Goal: Transaction & Acquisition: Purchase product/service

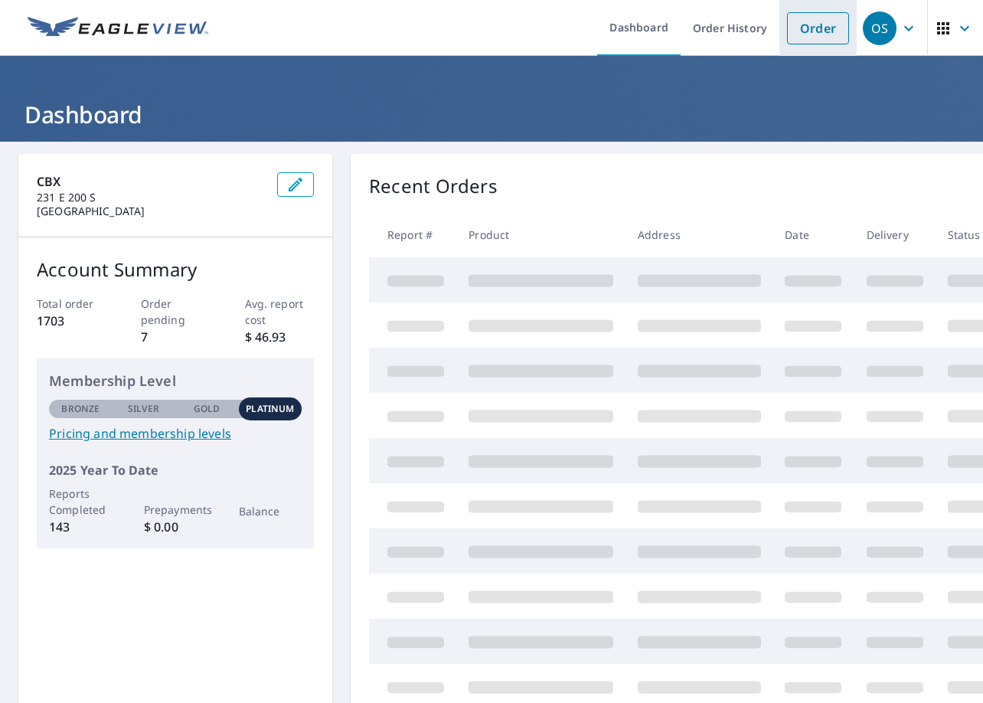
click at [802, 28] on link "Order" at bounding box center [818, 28] width 62 height 32
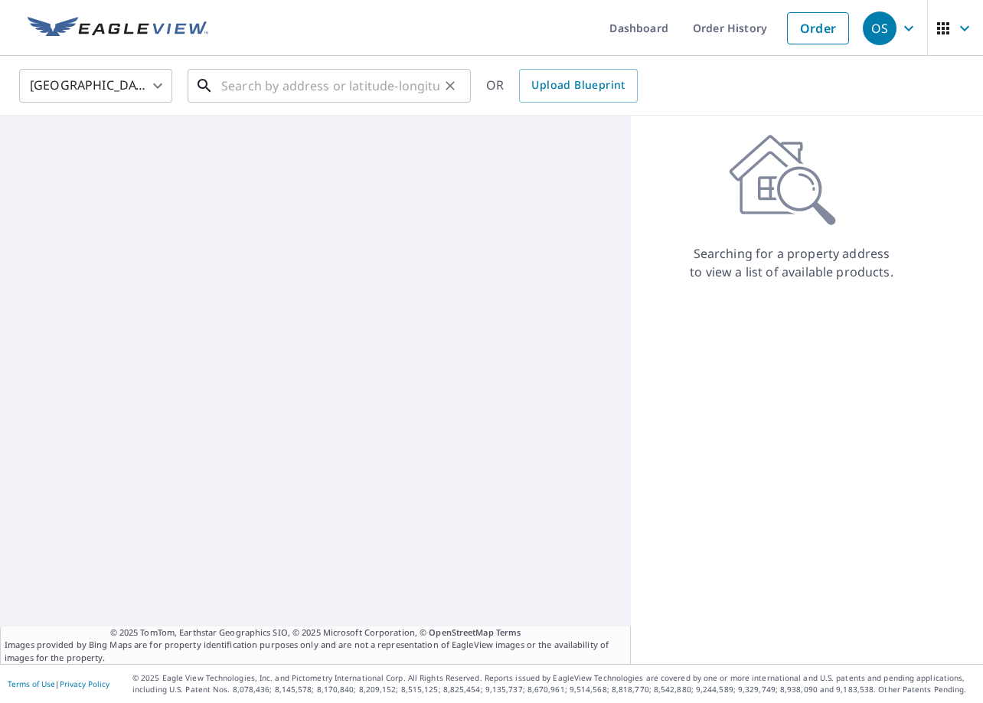
click at [411, 80] on input "text" at bounding box center [330, 85] width 218 height 43
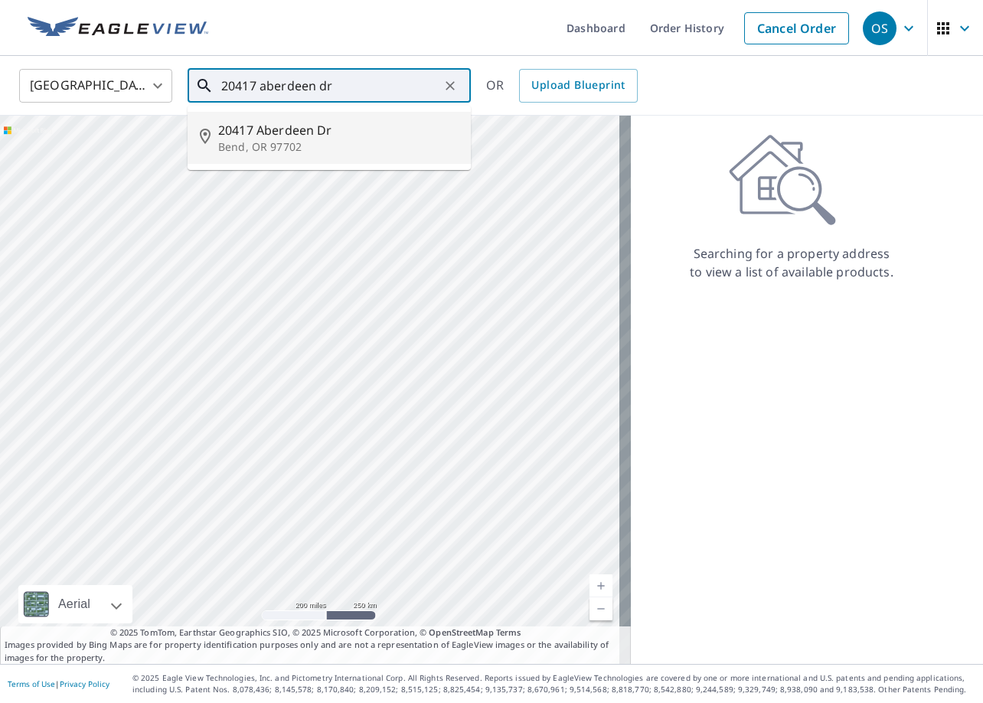
click at [377, 121] on span "20417 Aberdeen Dr" at bounding box center [338, 130] width 240 height 18
type input "[STREET_ADDRESS][PERSON_NAME]"
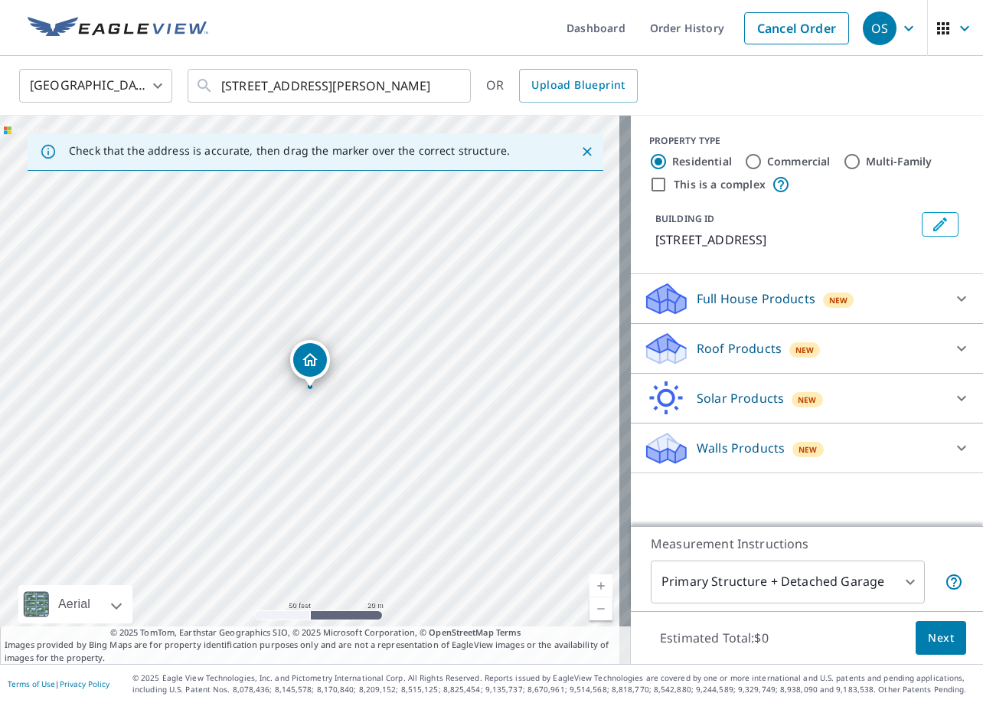
click at [720, 350] on p "Roof Products" at bounding box center [739, 348] width 85 height 18
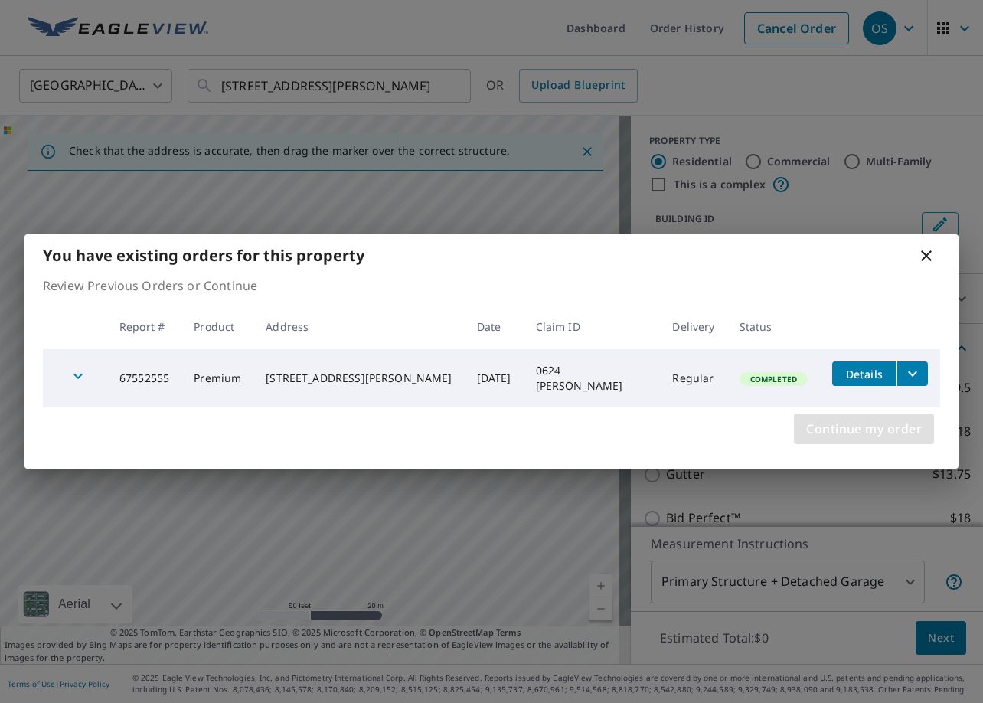
click at [838, 423] on span "Continue my order" at bounding box center [864, 428] width 116 height 21
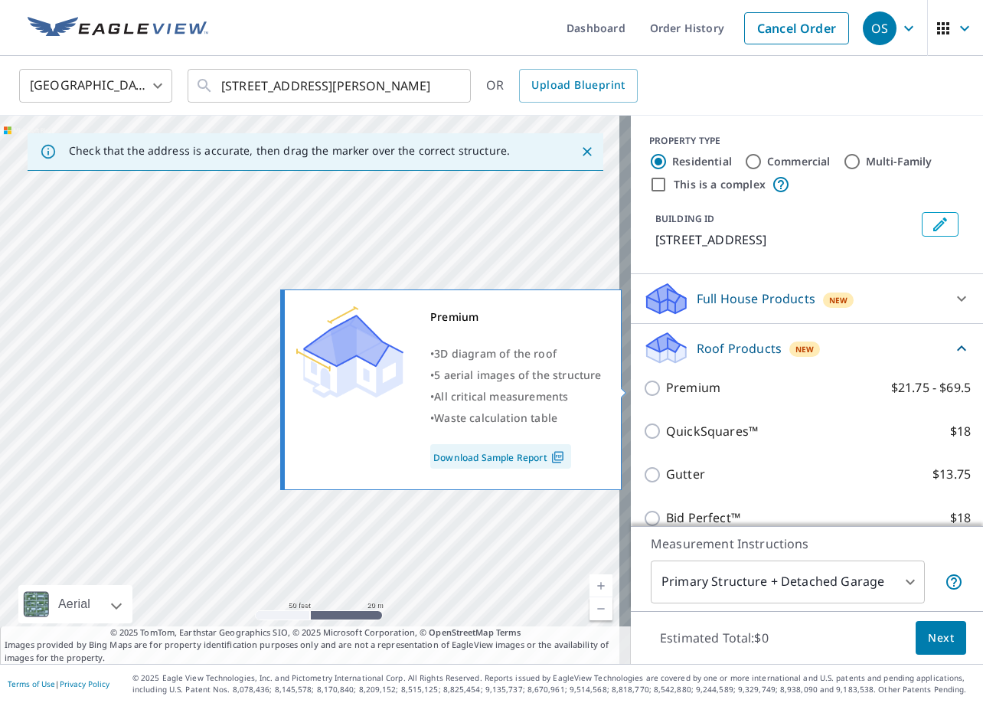
click at [708, 383] on label "Premium $21.75 - $69.5" at bounding box center [818, 387] width 305 height 19
click at [666, 383] on input "Premium $21.75 - $69.5" at bounding box center [654, 388] width 23 height 18
checkbox input "true"
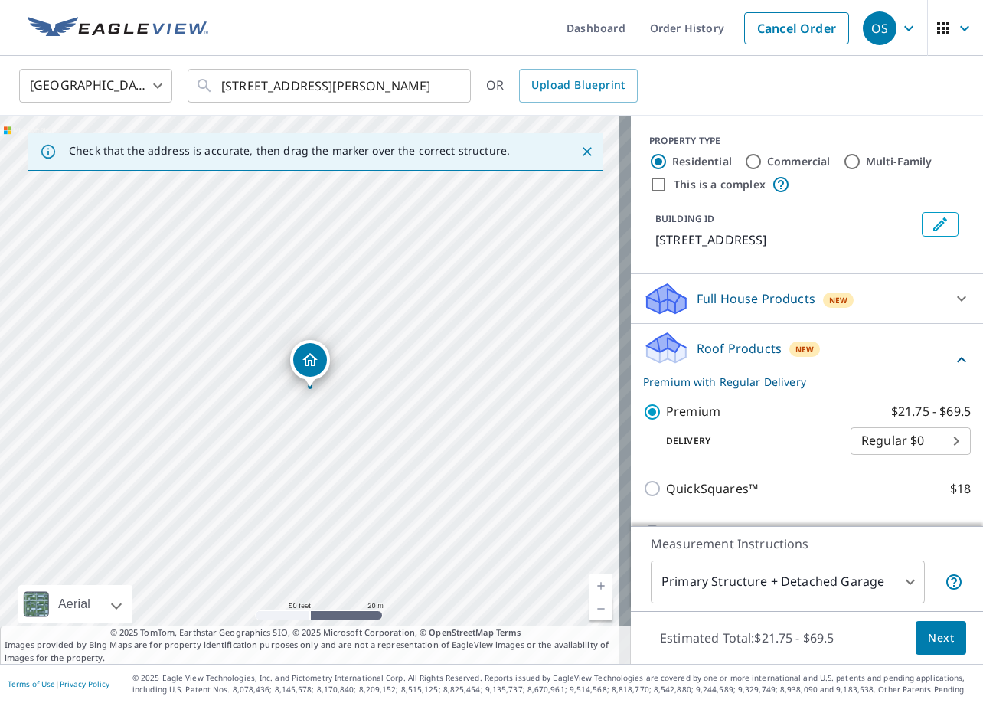
click at [928, 629] on span "Next" at bounding box center [941, 638] width 26 height 19
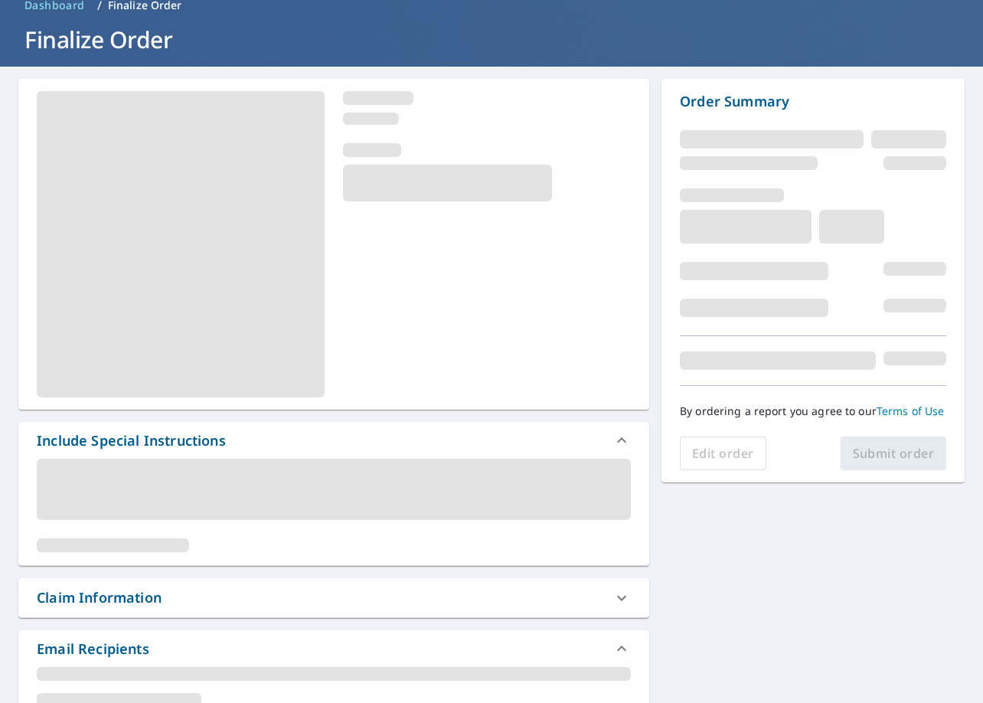
scroll to position [230, 0]
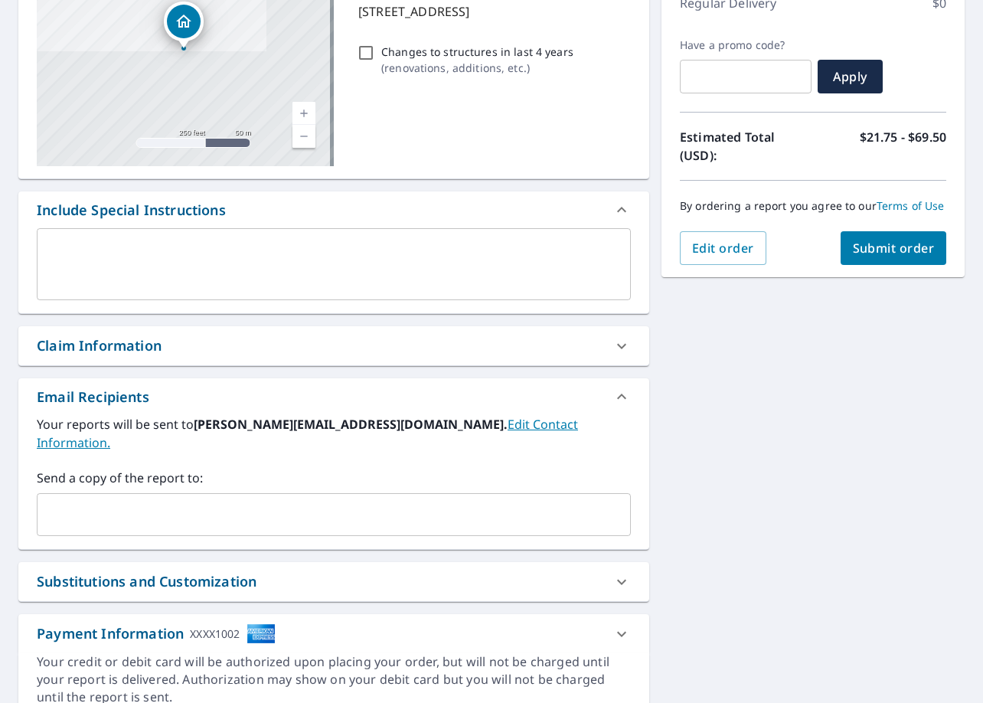
click at [179, 351] on div "Claim Information" at bounding box center [320, 345] width 567 height 21
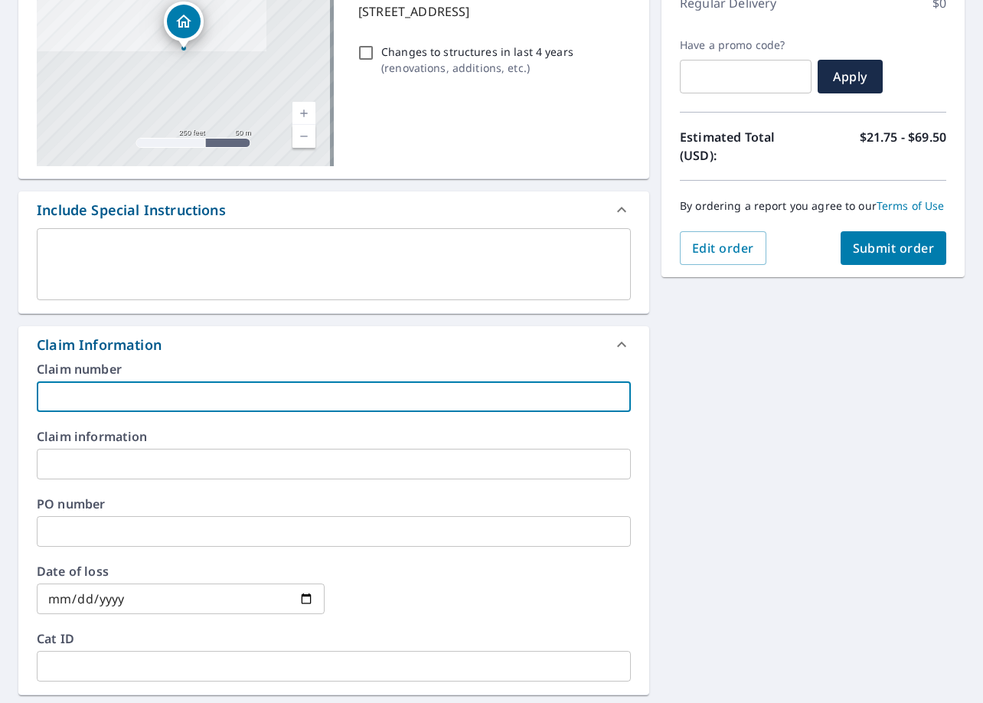
click at [206, 391] on input "text" at bounding box center [334, 396] width 594 height 31
type input "0678 Biss"
click at [887, 253] on span "Submit order" at bounding box center [894, 248] width 82 height 17
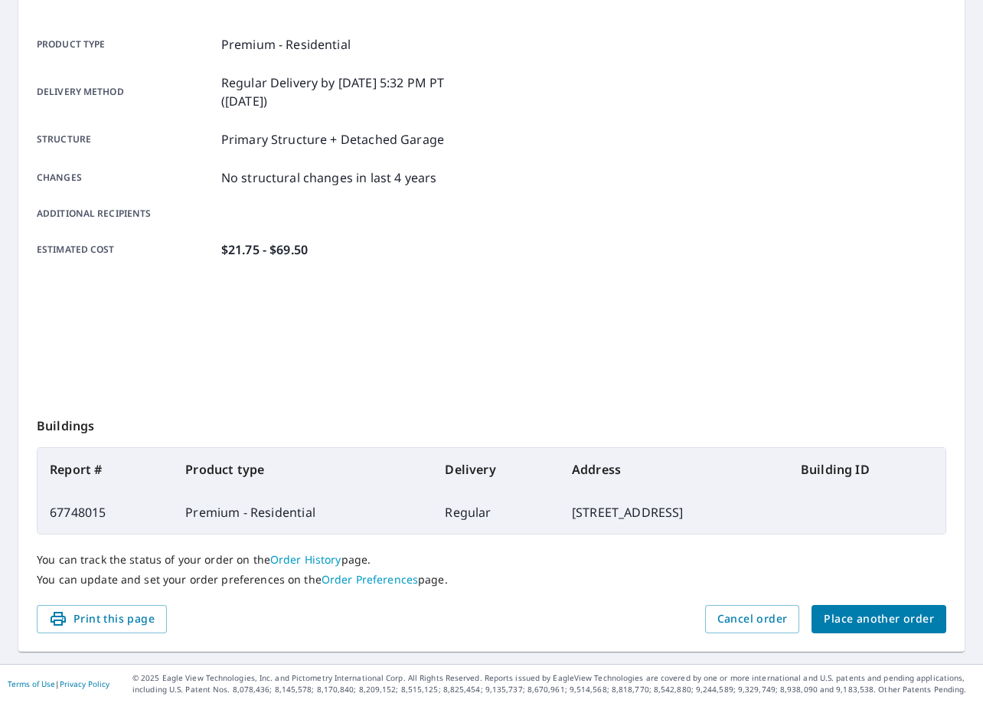
scroll to position [198, 0]
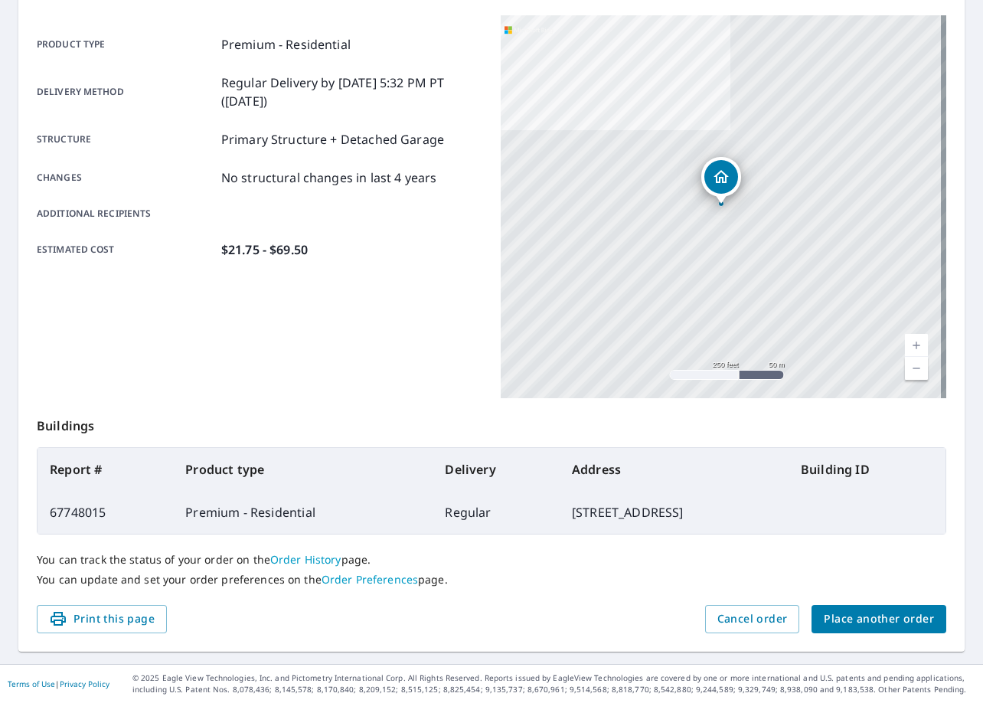
click at [897, 617] on span "Place another order" at bounding box center [879, 618] width 110 height 19
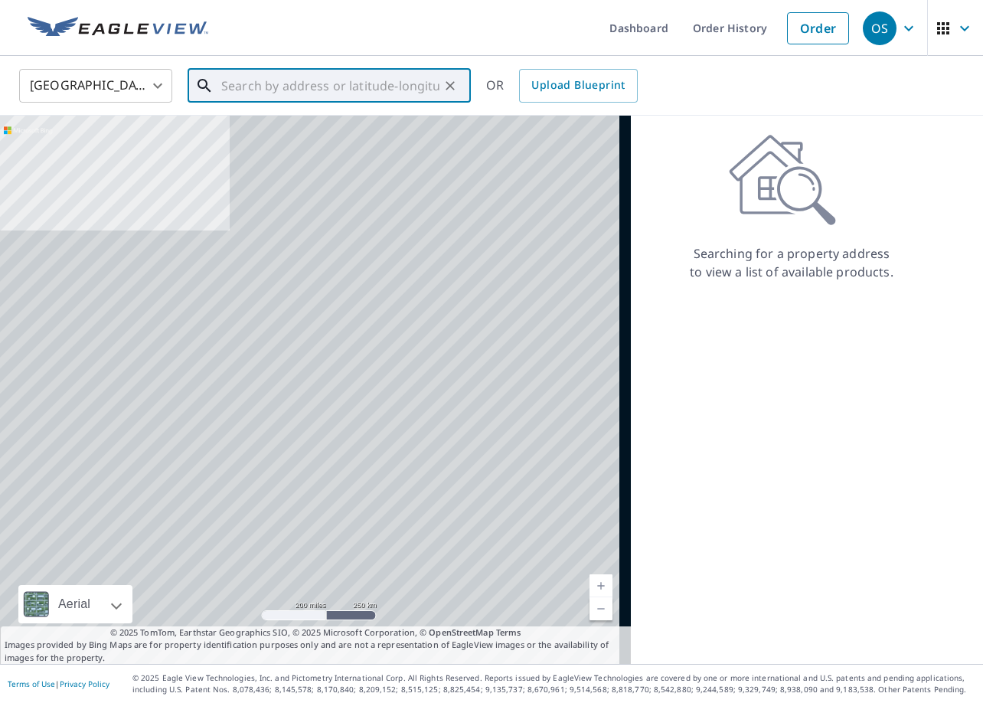
click at [333, 92] on input "text" at bounding box center [330, 85] width 218 height 43
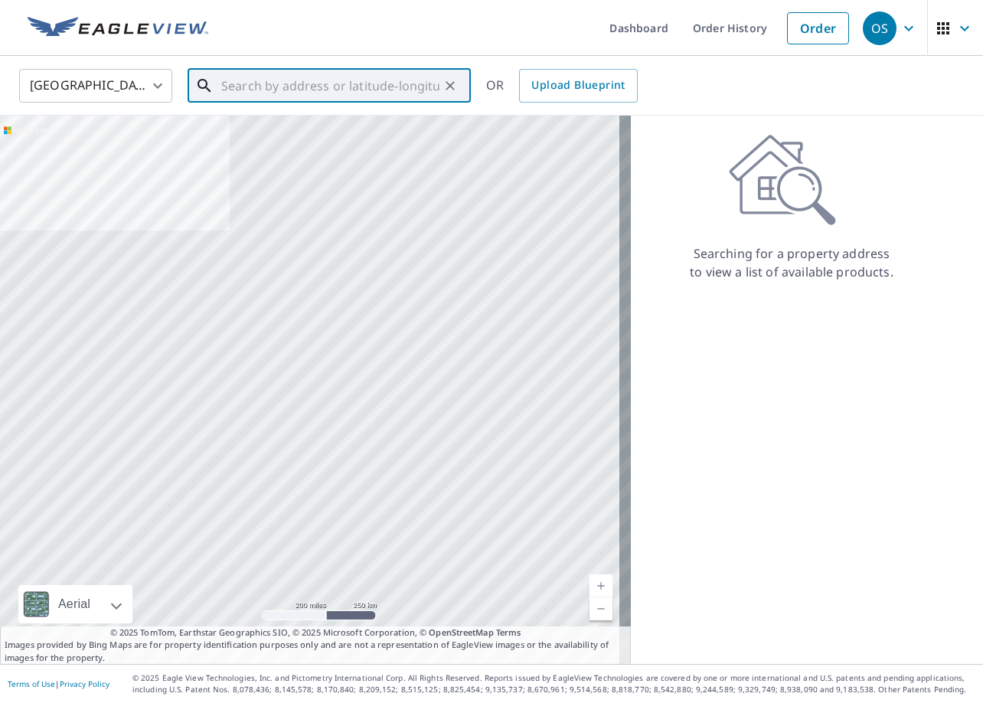
click at [353, 88] on input "text" at bounding box center [330, 85] width 218 height 43
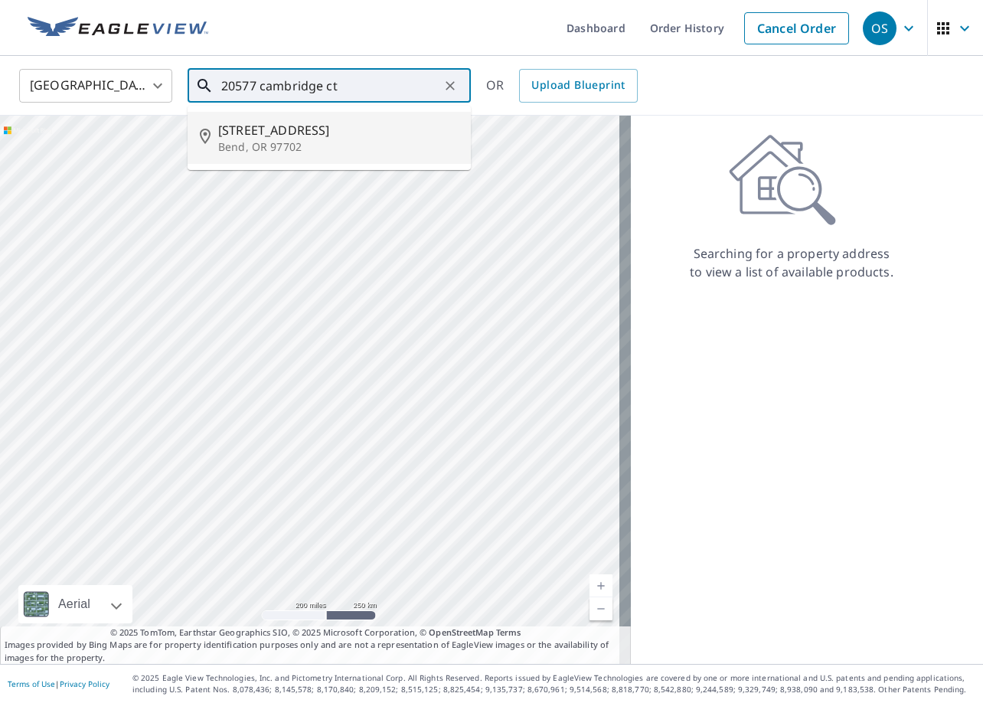
click at [365, 121] on span "[STREET_ADDRESS]" at bounding box center [338, 130] width 240 height 18
type input "[STREET_ADDRESS]"
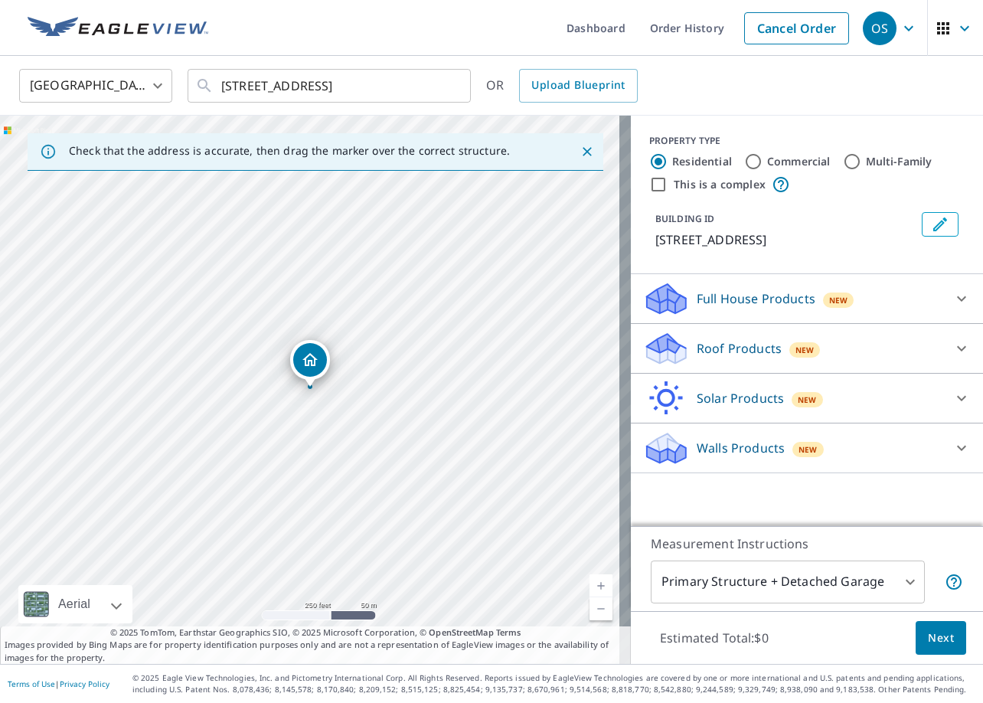
click at [707, 348] on p "Roof Products" at bounding box center [739, 348] width 85 height 18
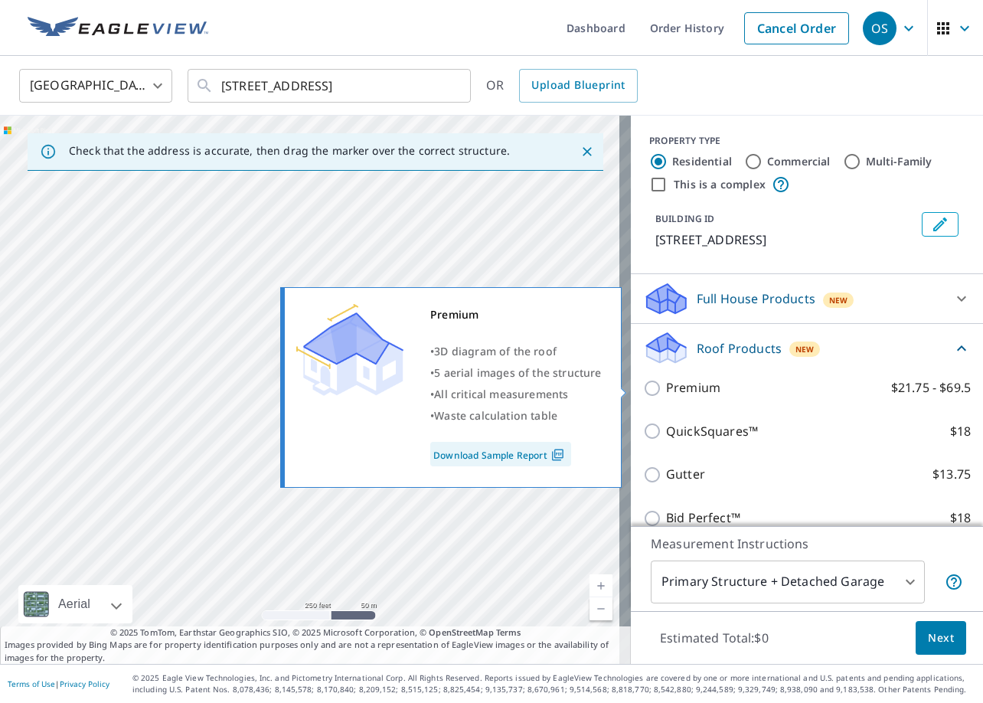
click at [699, 395] on p "Premium" at bounding box center [693, 387] width 54 height 19
click at [666, 395] on input "Premium $21.75 - $69.5" at bounding box center [654, 388] width 23 height 18
checkbox input "true"
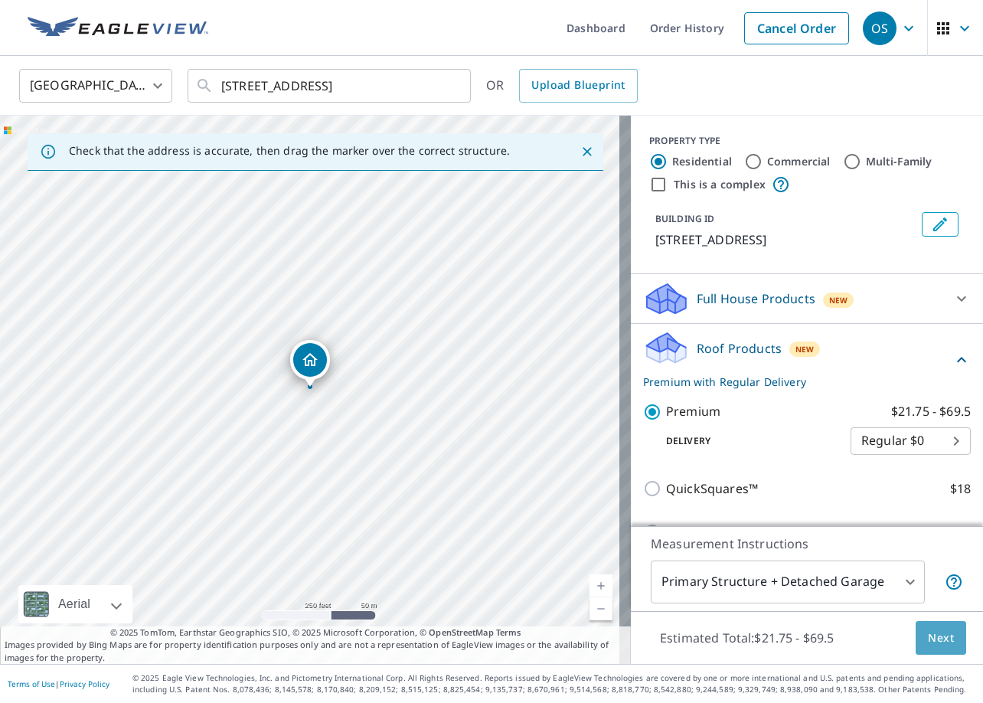
click at [931, 637] on span "Next" at bounding box center [941, 638] width 26 height 19
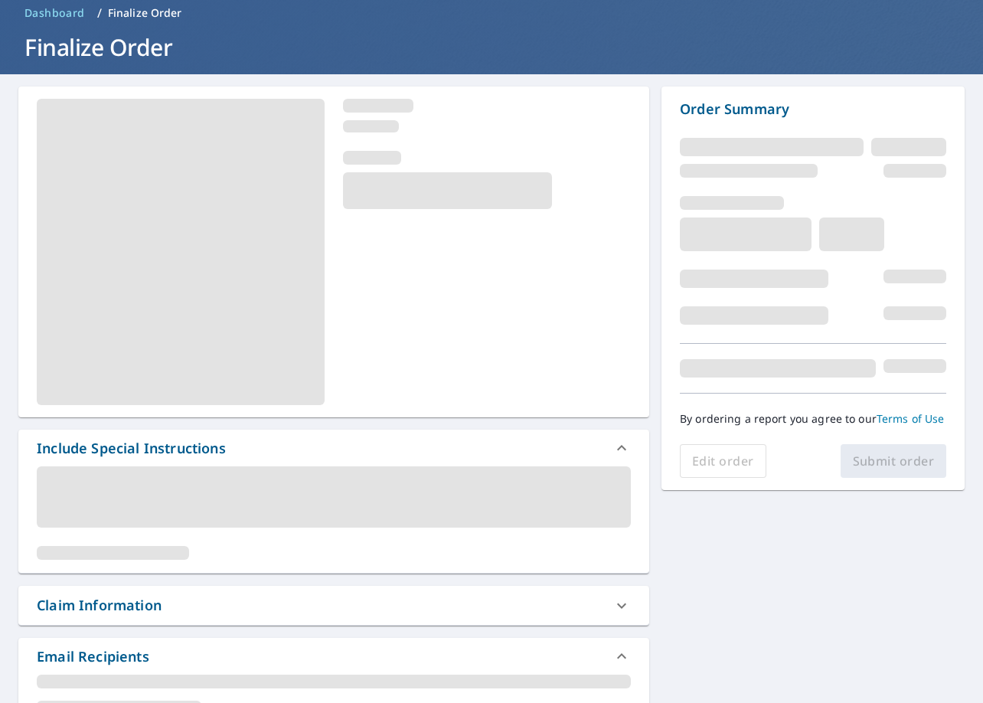
scroll to position [153, 0]
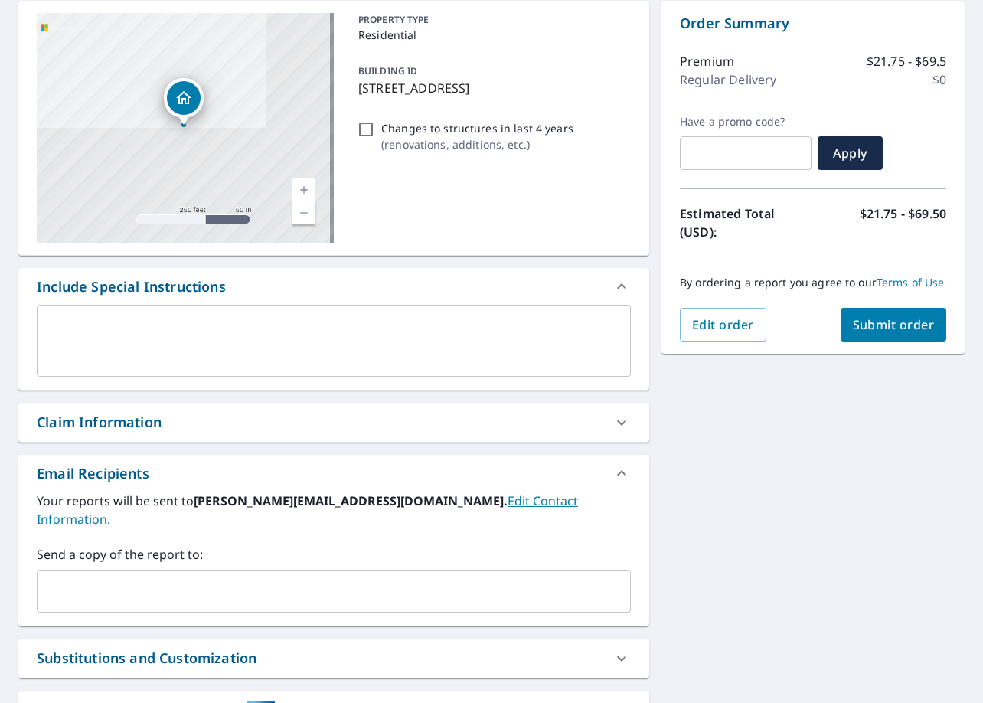
click at [192, 434] on div "Claim Information" at bounding box center [333, 422] width 631 height 39
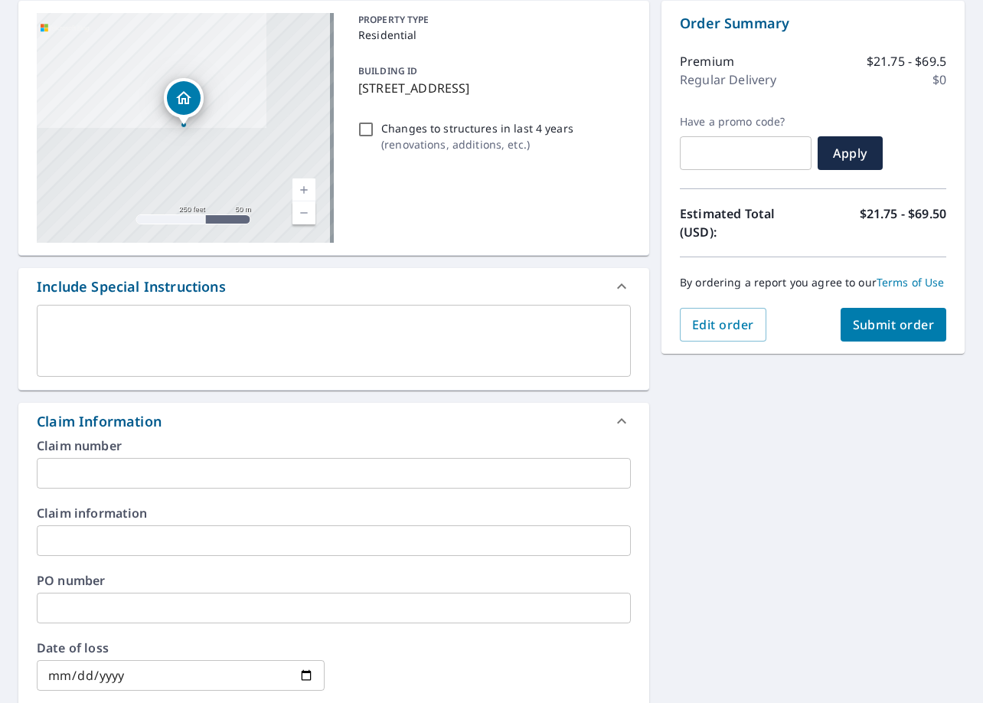
click at [182, 467] on input "text" at bounding box center [334, 473] width 594 height 31
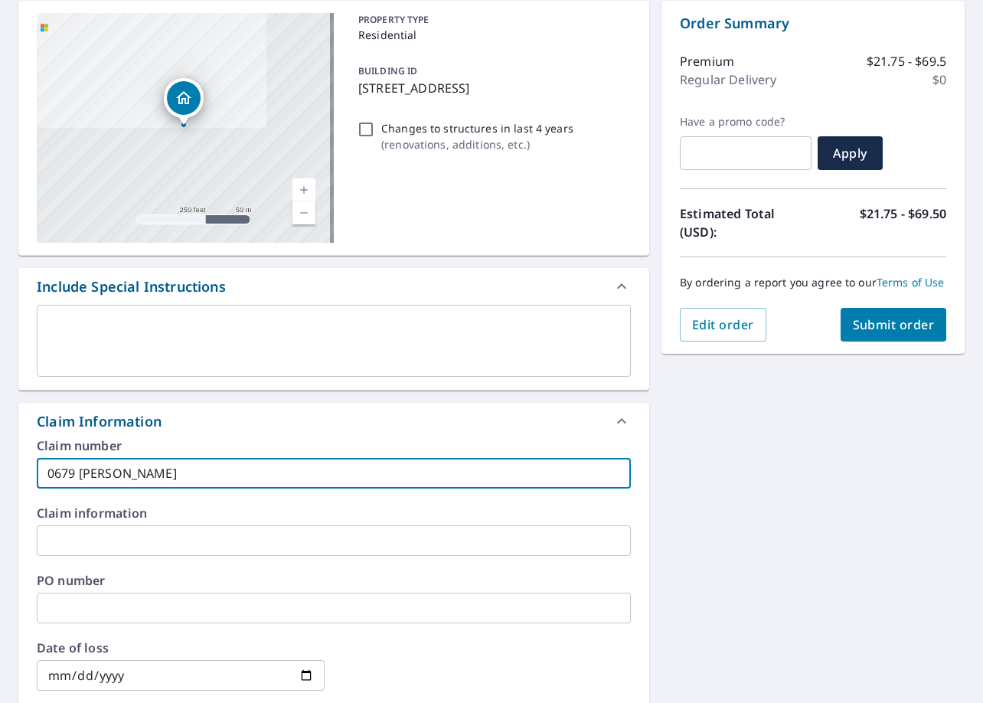
type input "0679 [PERSON_NAME]"
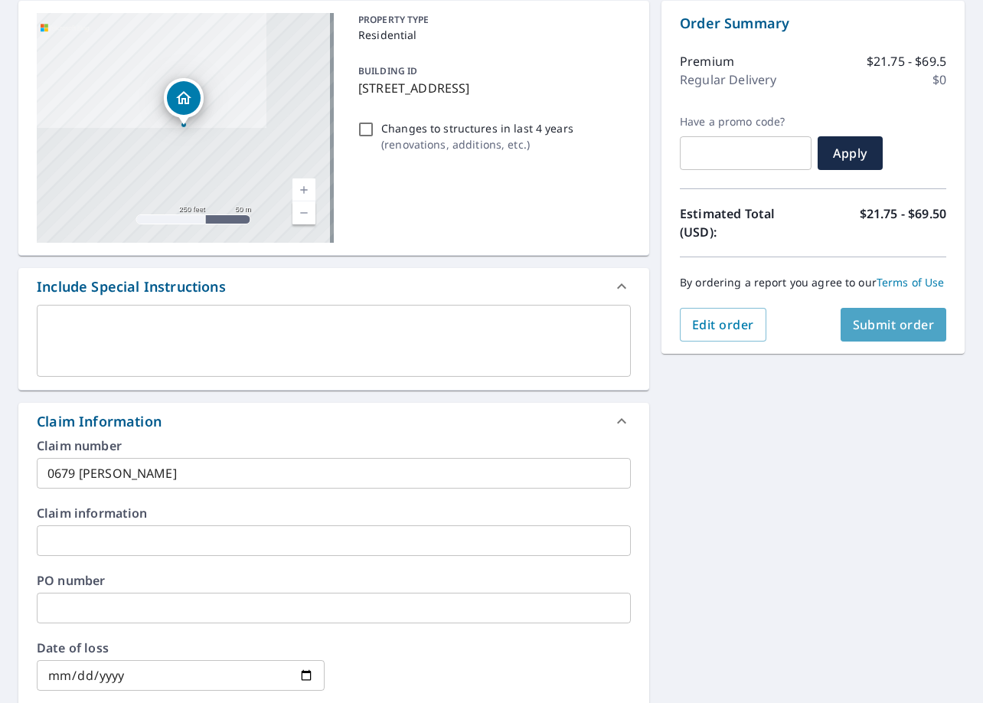
click at [888, 322] on span "Submit order" at bounding box center [894, 324] width 82 height 17
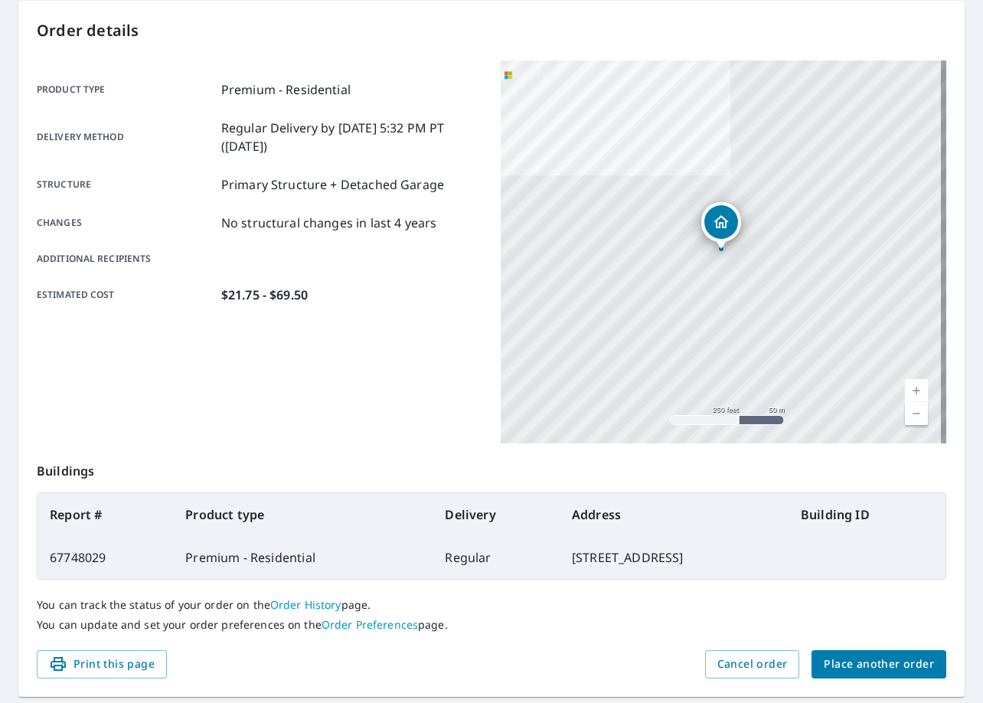
click at [867, 665] on span "Place another order" at bounding box center [879, 664] width 110 height 19
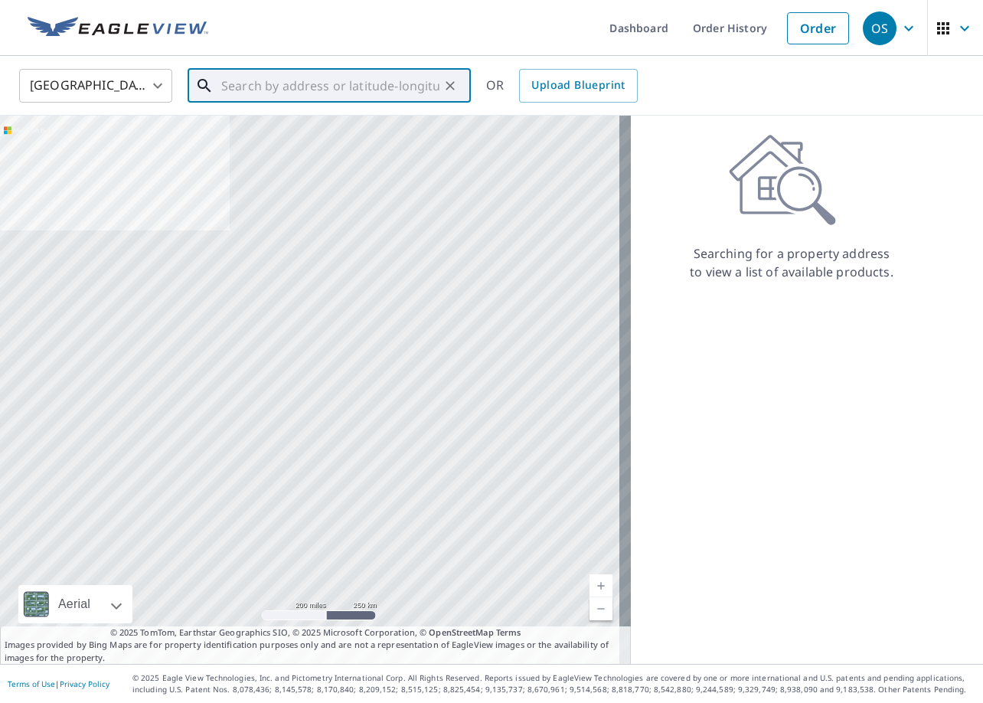
click at [347, 89] on input "text" at bounding box center [330, 85] width 218 height 43
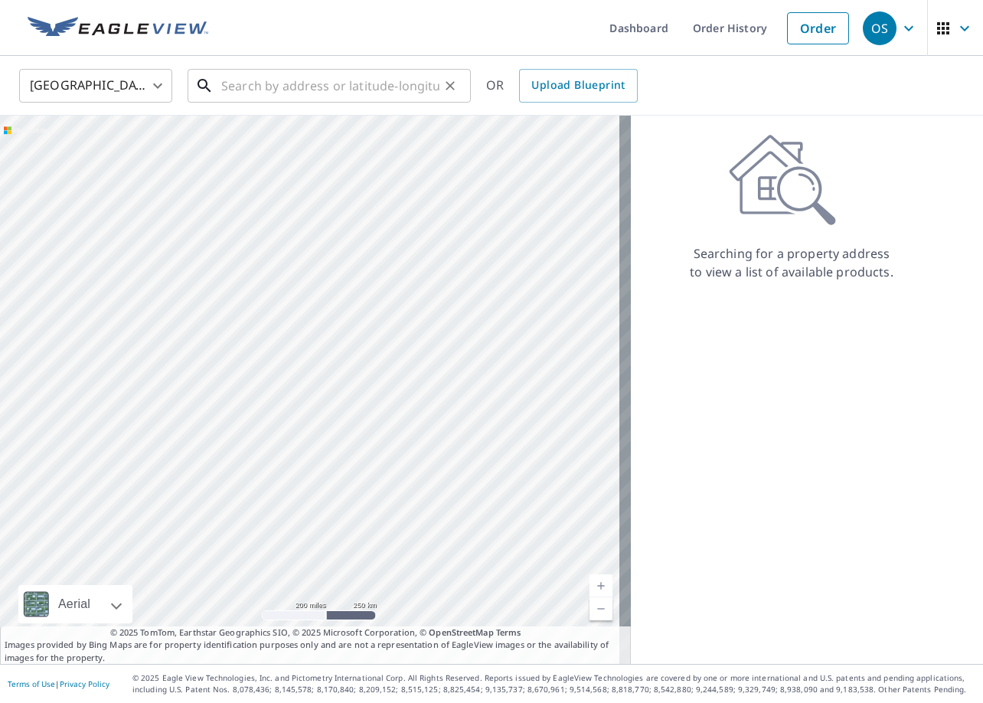
click at [289, 84] on input "text" at bounding box center [330, 85] width 218 height 43
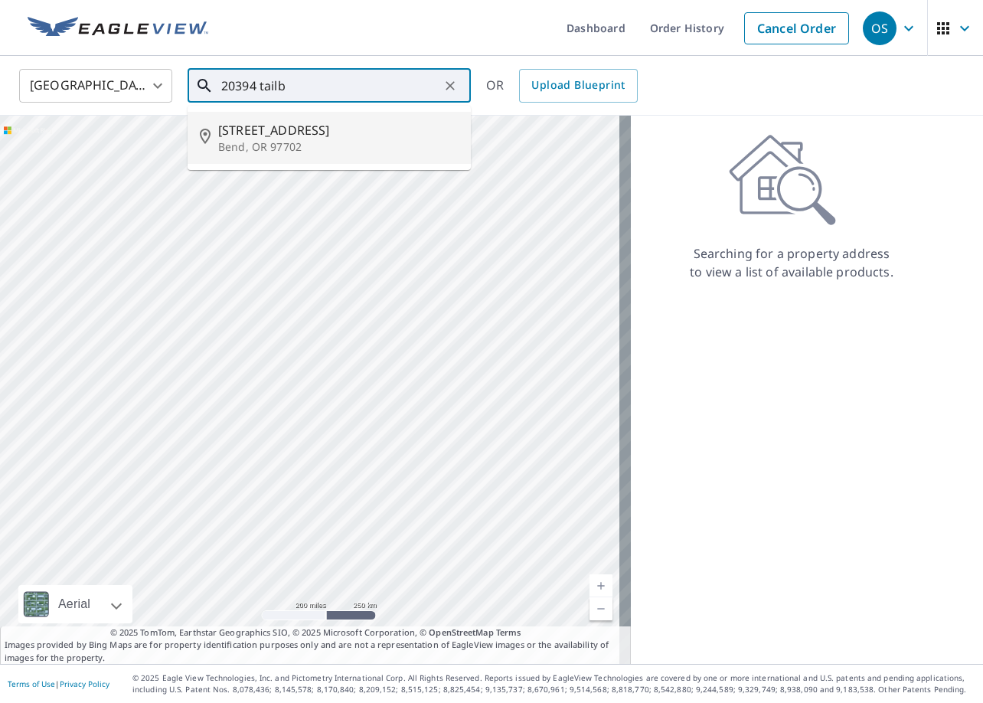
click at [334, 129] on span "[STREET_ADDRESS]" at bounding box center [338, 130] width 240 height 18
type input "[STREET_ADDRESS]"
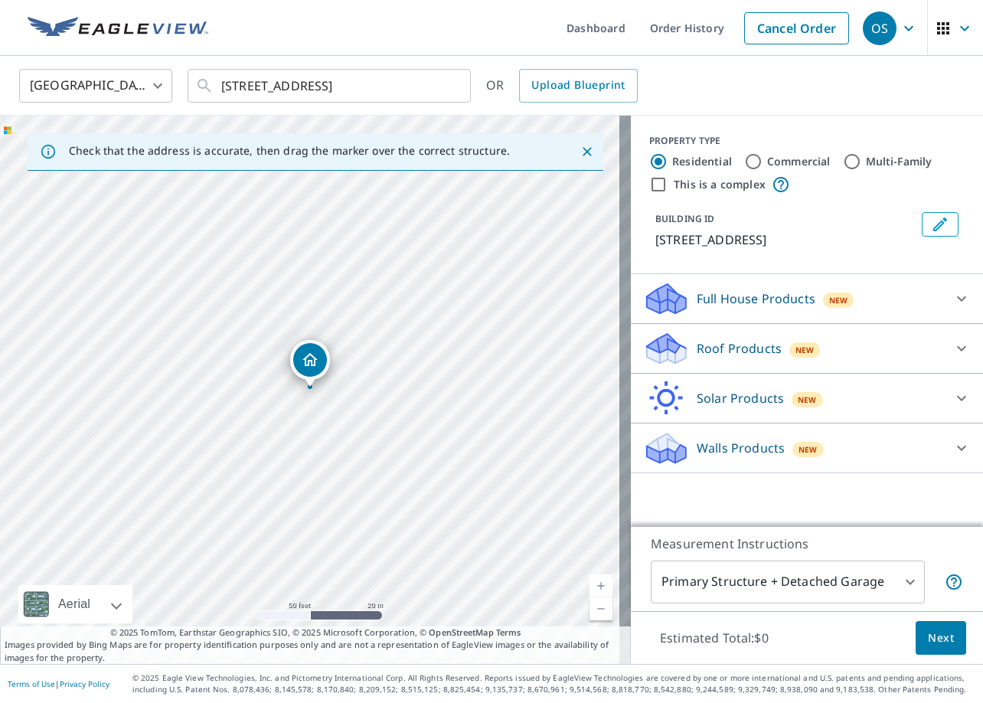
drag, startPoint x: 708, startPoint y: 351, endPoint x: 710, endPoint y: 361, distance: 9.3
click at [709, 351] on p "Roof Products" at bounding box center [739, 348] width 85 height 18
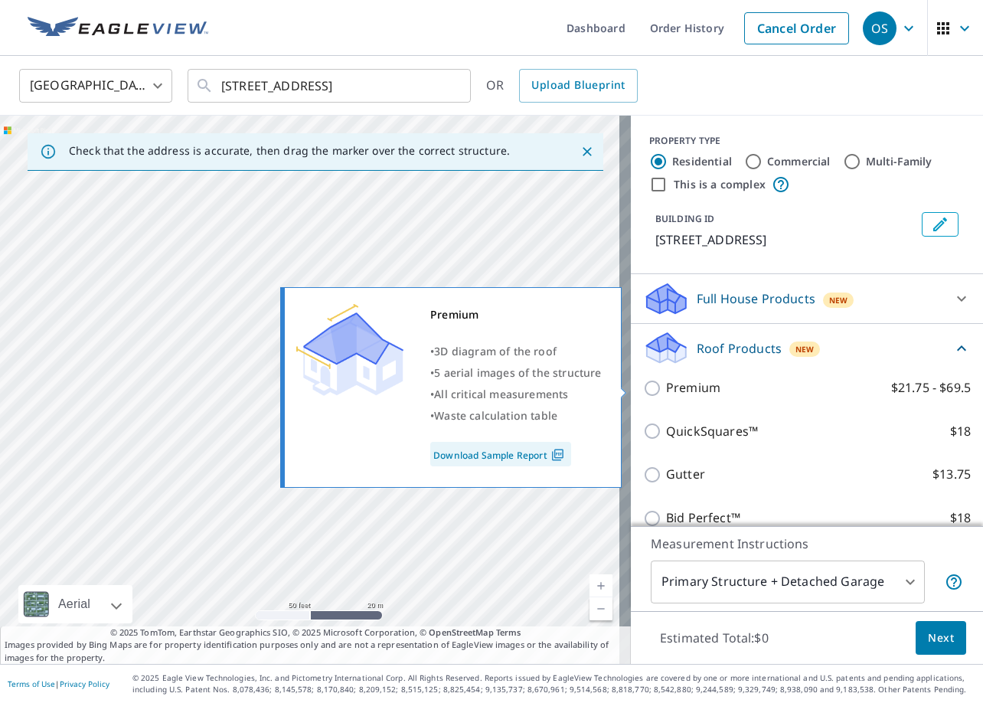
click at [695, 390] on p "Premium" at bounding box center [693, 387] width 54 height 19
click at [666, 390] on input "Premium $21.75 - $69.5" at bounding box center [654, 388] width 23 height 18
checkbox input "true"
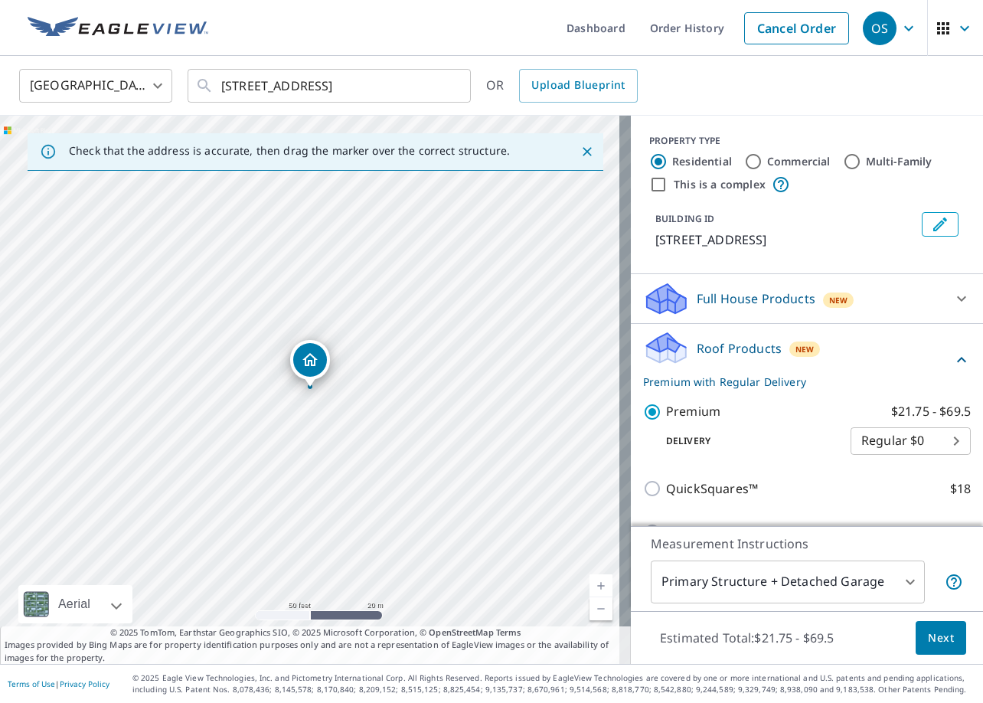
click at [937, 636] on span "Next" at bounding box center [941, 638] width 26 height 19
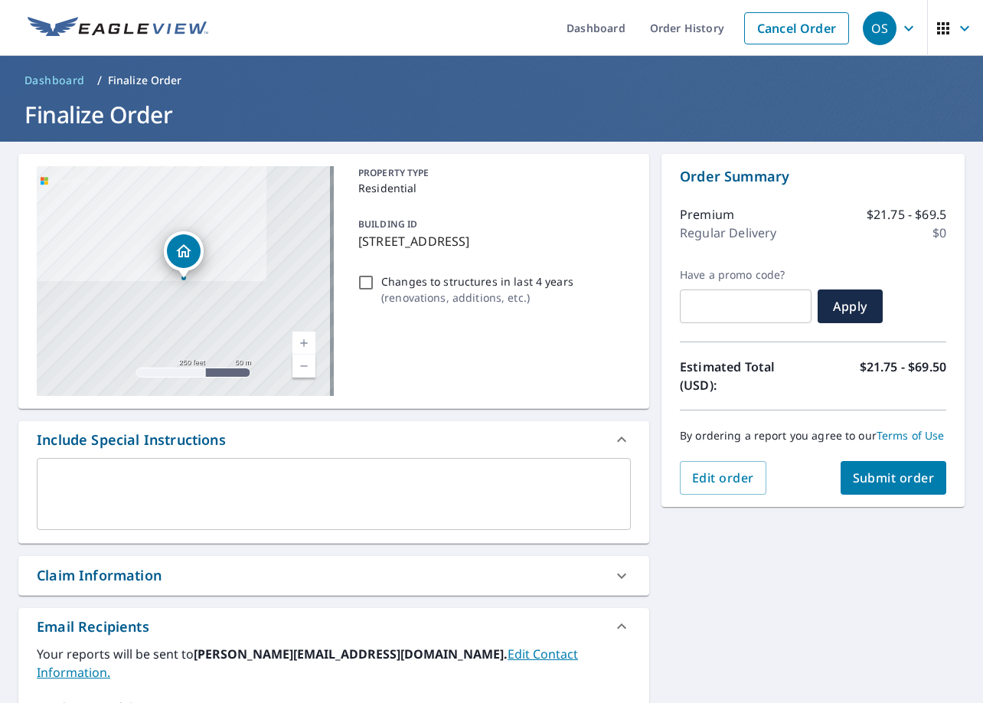
click at [157, 573] on div "Claim Information" at bounding box center [99, 575] width 125 height 21
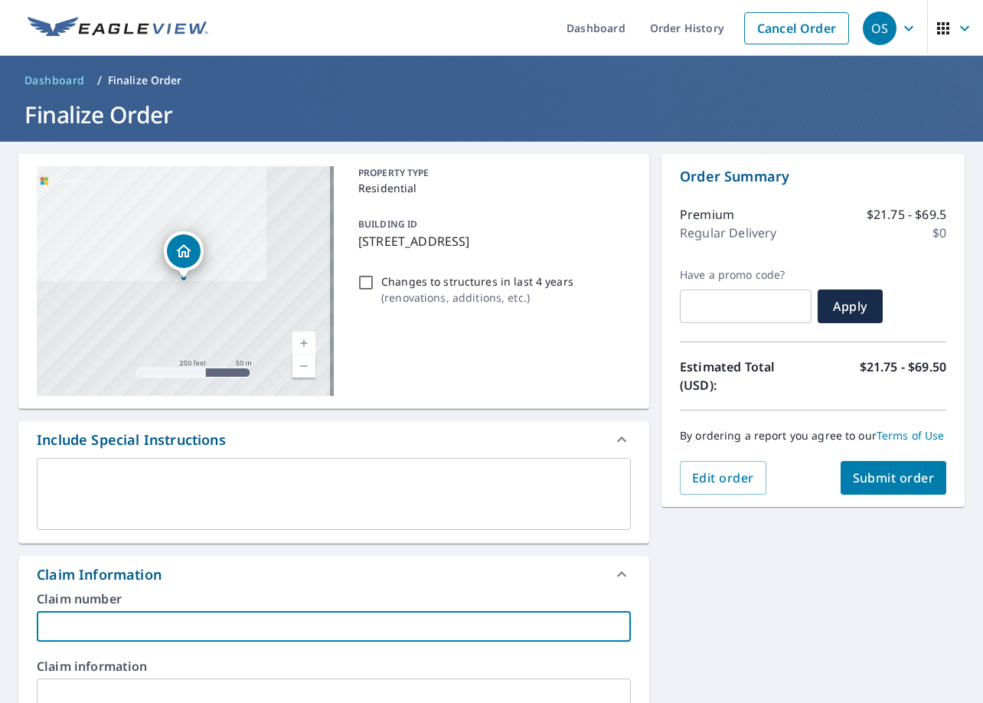
click at [175, 630] on input "text" at bounding box center [334, 626] width 594 height 31
type input "0680 [PERSON_NAME]"
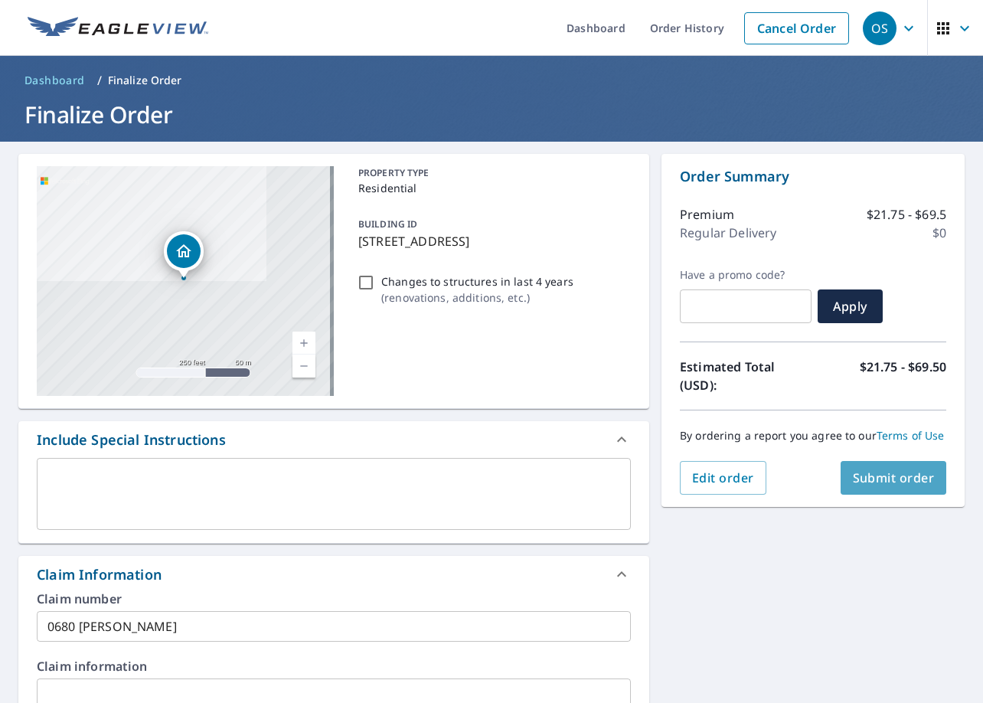
click at [859, 474] on span "Submit order" at bounding box center [894, 477] width 82 height 17
